Goal: Information Seeking & Learning: Learn about a topic

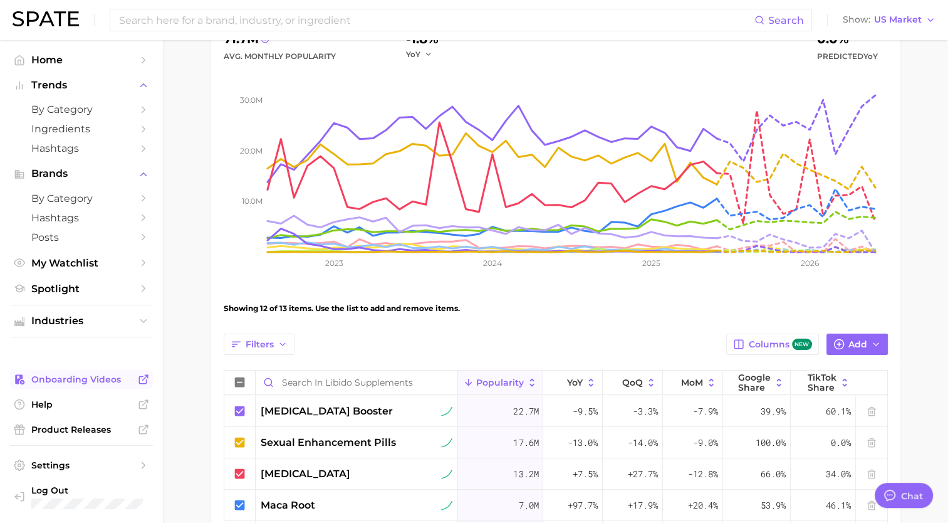
scroll to position [157, 0]
click at [58, 266] on span "My Watchlist" at bounding box center [81, 263] width 100 height 12
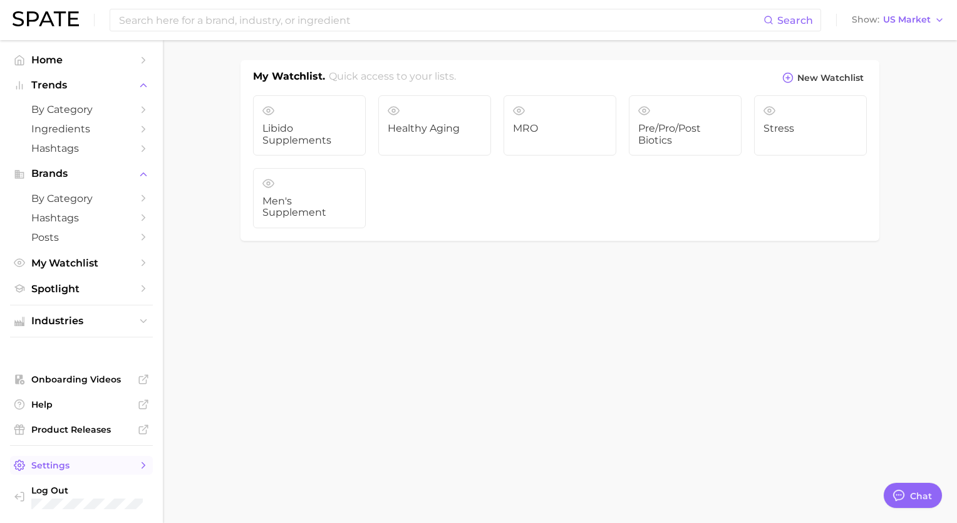
click at [71, 466] on span "Settings" at bounding box center [81, 464] width 100 height 11
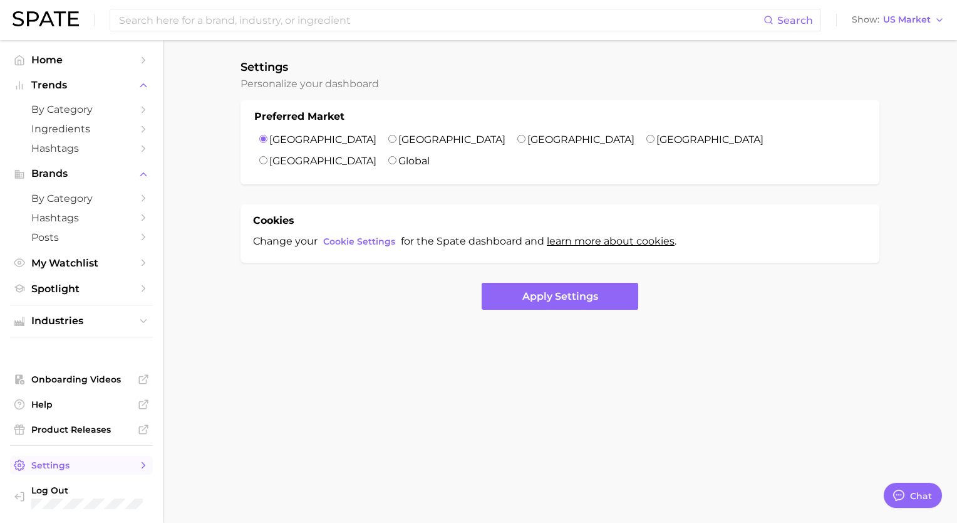
click at [71, 465] on span "Settings" at bounding box center [81, 464] width 100 height 11
click at [29, 30] on div "Search Show US Market" at bounding box center [479, 20] width 932 height 40
click at [43, 85] on span "Trends" at bounding box center [81, 85] width 100 height 11
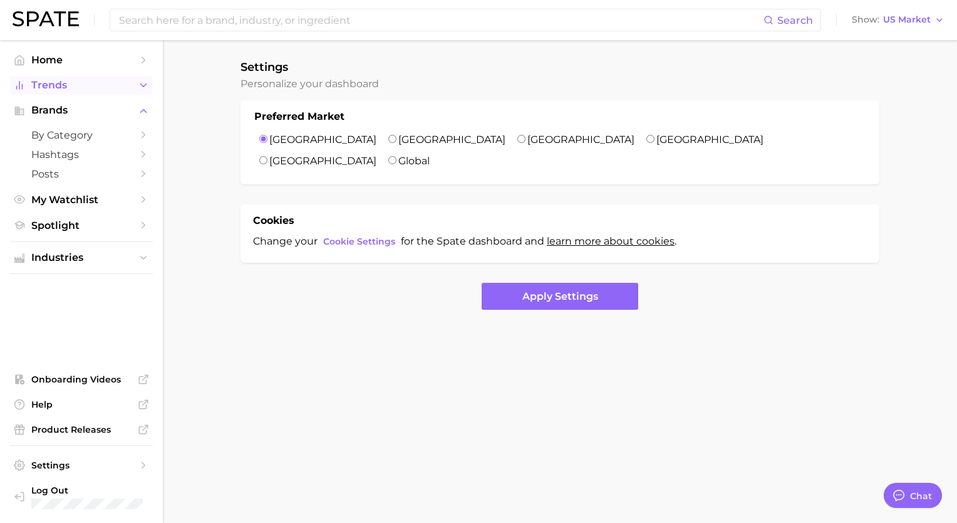
click at [43, 85] on span "Trends" at bounding box center [81, 85] width 100 height 11
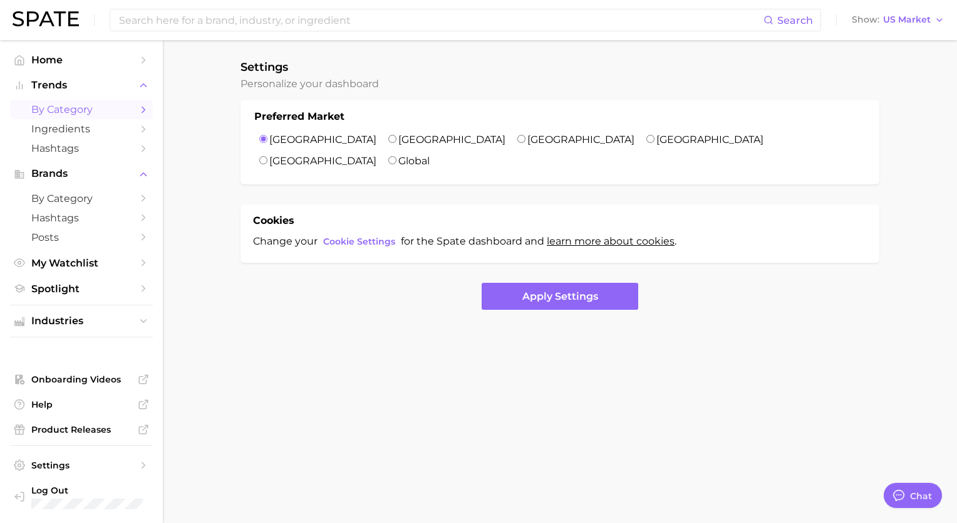
click at [49, 109] on span "by Category" at bounding box center [81, 109] width 100 height 12
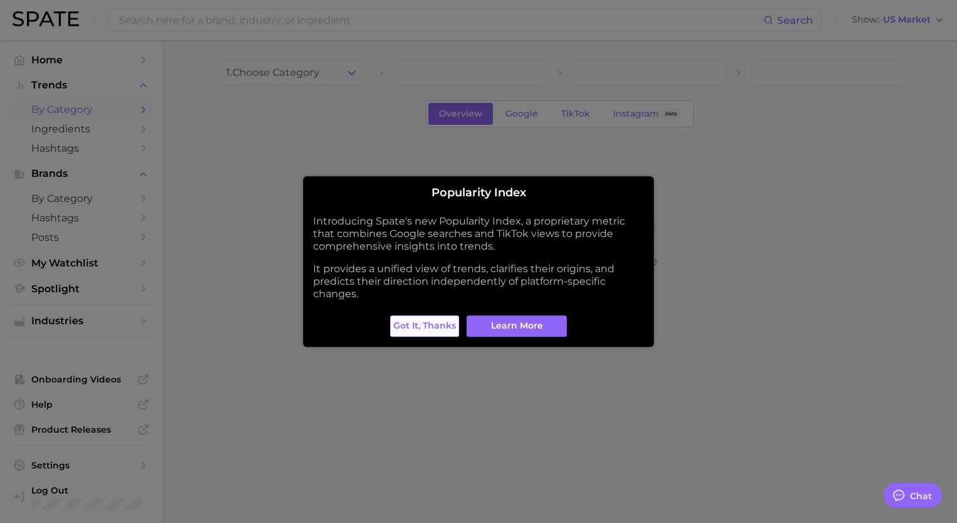
click at [422, 331] on button "Got it, thanks" at bounding box center [424, 325] width 69 height 21
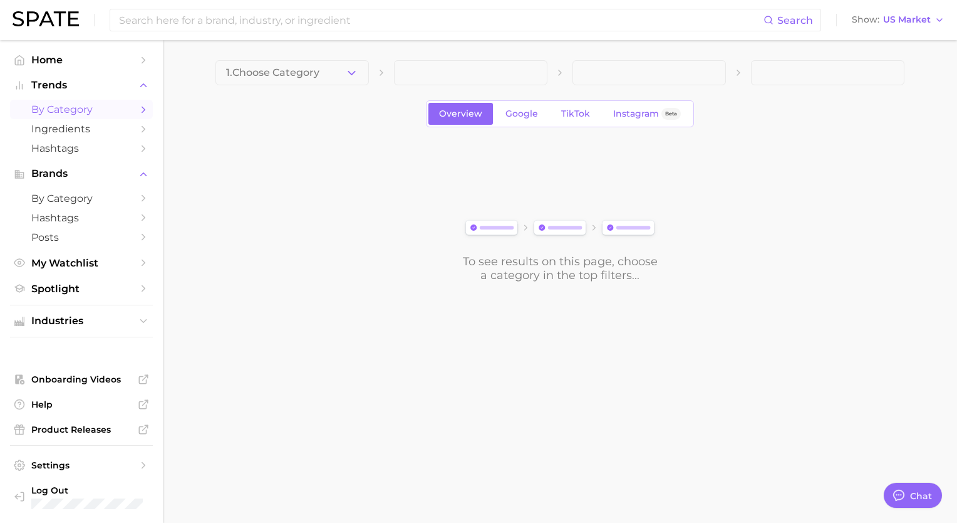
click at [562, 394] on body "Search Show US Market Home Trends by Category Ingredients Hashtags Brands by Ca…" at bounding box center [478, 261] width 957 height 523
click at [43, 69] on link "Home" at bounding box center [81, 59] width 143 height 19
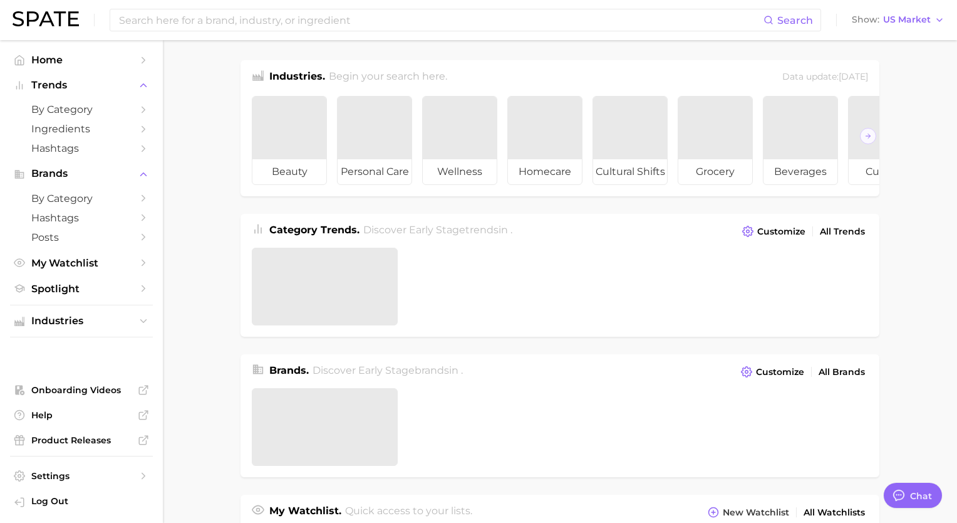
type textarea "x"
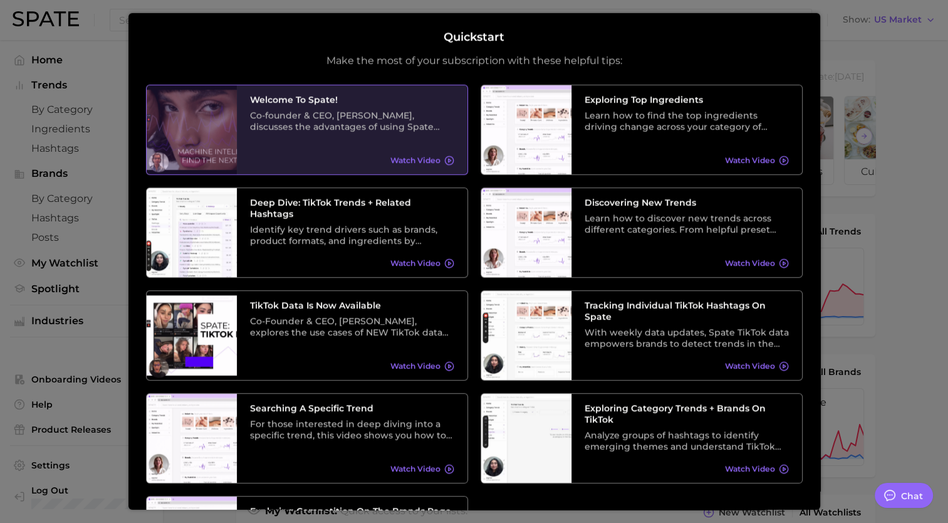
click at [371, 128] on div "Co-founder & CEO, [PERSON_NAME], discusses the advantages of using Spate data a…" at bounding box center [352, 120] width 204 height 23
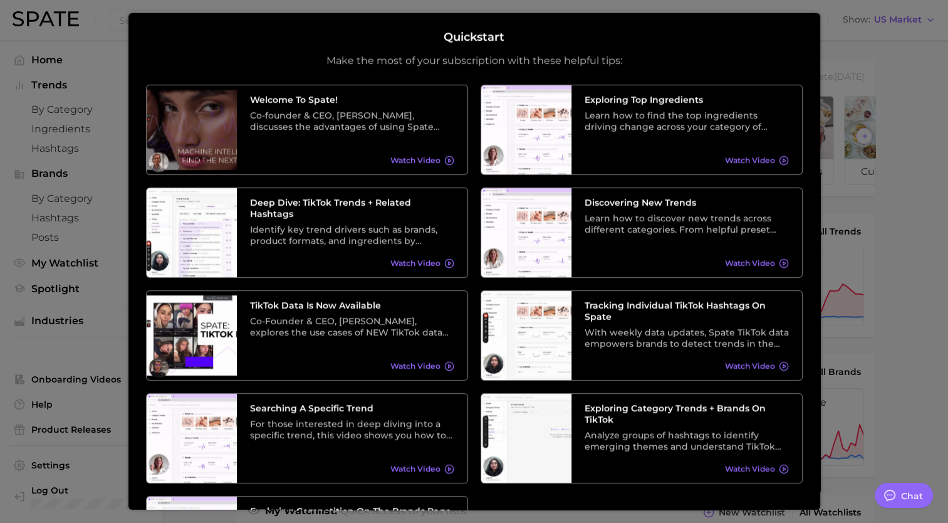
drag, startPoint x: 896, startPoint y: 158, endPoint x: 935, endPoint y: 177, distance: 43.7
click at [935, 177] on div at bounding box center [474, 517] width 948 height 1035
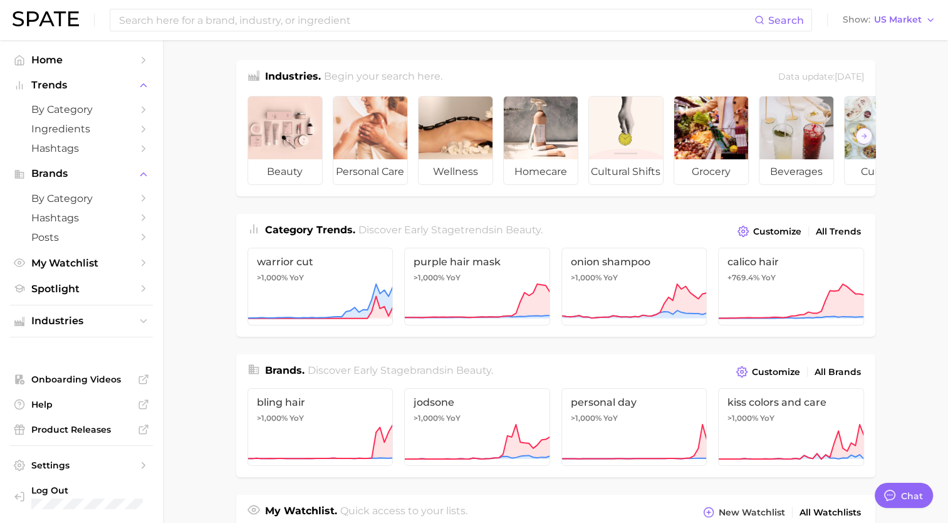
click at [935, 177] on body "Search Show US Market Home Trends by Category Ingredients Hashtags Brands by Ca…" at bounding box center [474, 261] width 948 height 523
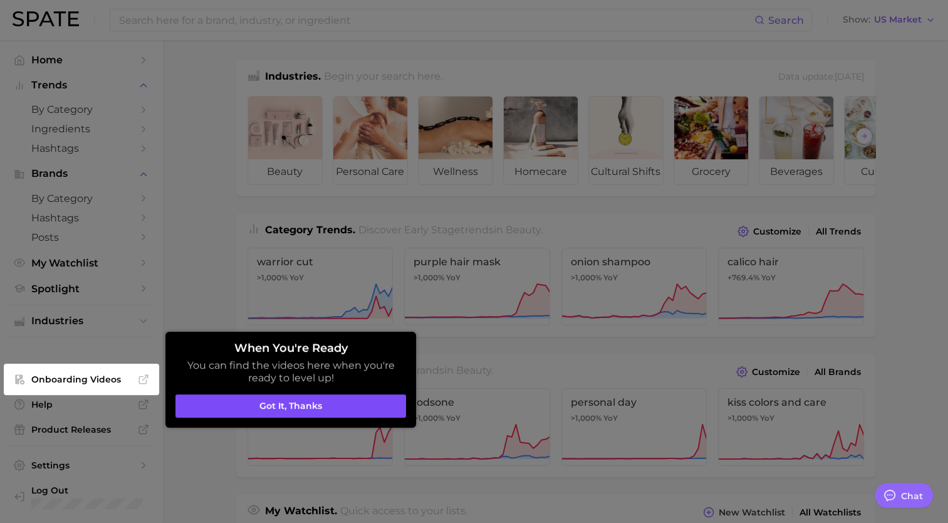
click at [262, 408] on button "Got it, thanks" at bounding box center [290, 406] width 231 height 24
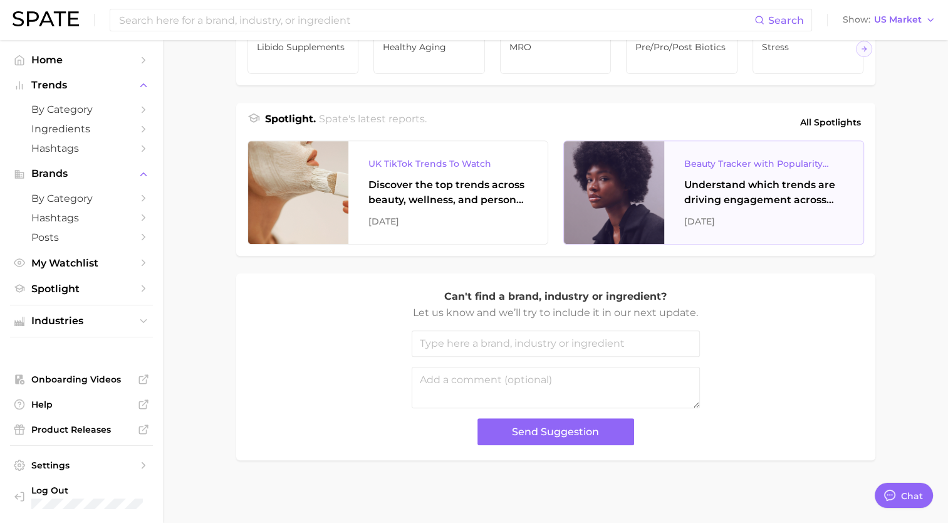
scroll to position [512, 0]
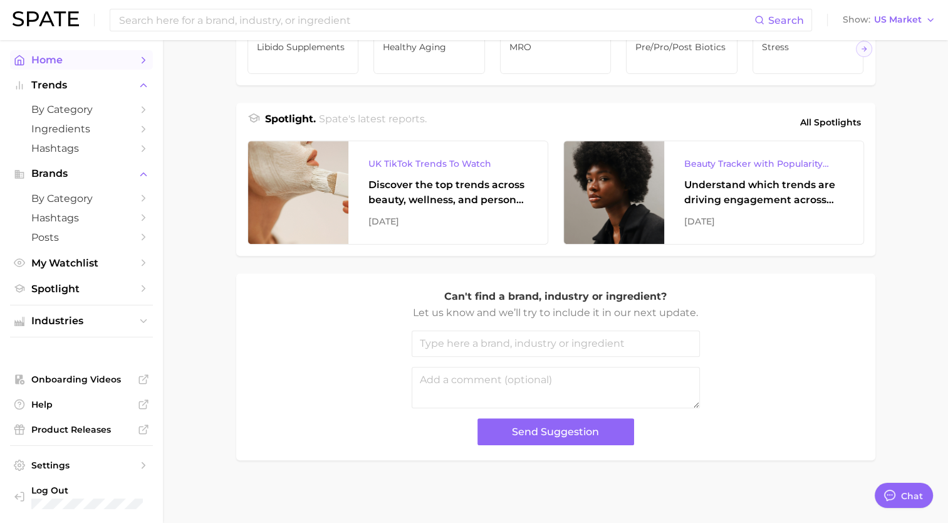
click at [59, 63] on span "Home" at bounding box center [81, 60] width 100 height 12
